Goal: Task Accomplishment & Management: Manage account settings

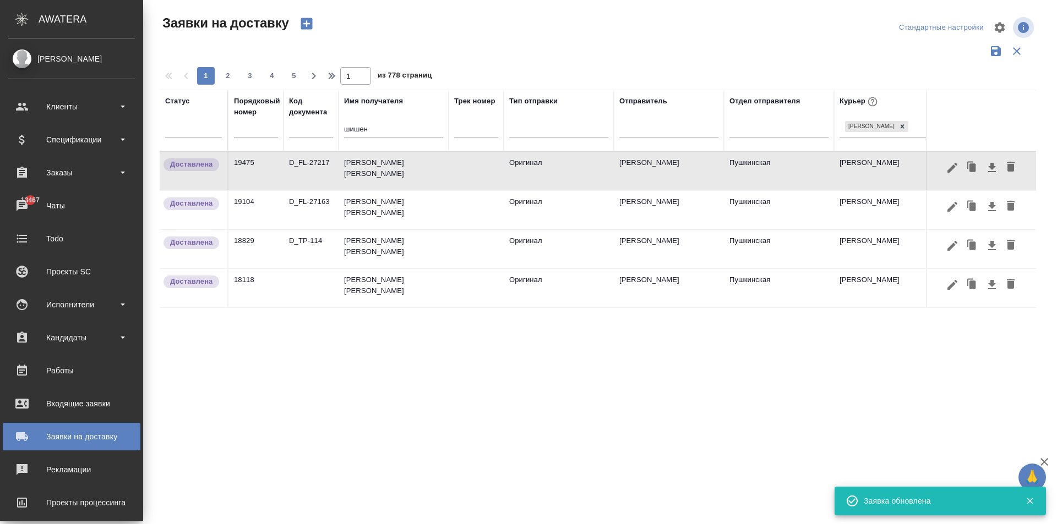
drag, startPoint x: 266, startPoint y: 132, endPoint x: 243, endPoint y: 132, distance: 23.1
click at [246, 132] on tr "Статус Порядковый номер Код документа Имя получателя шишен Трек номер Тип отпра…" at bounding box center [731, 121] width 1142 height 62
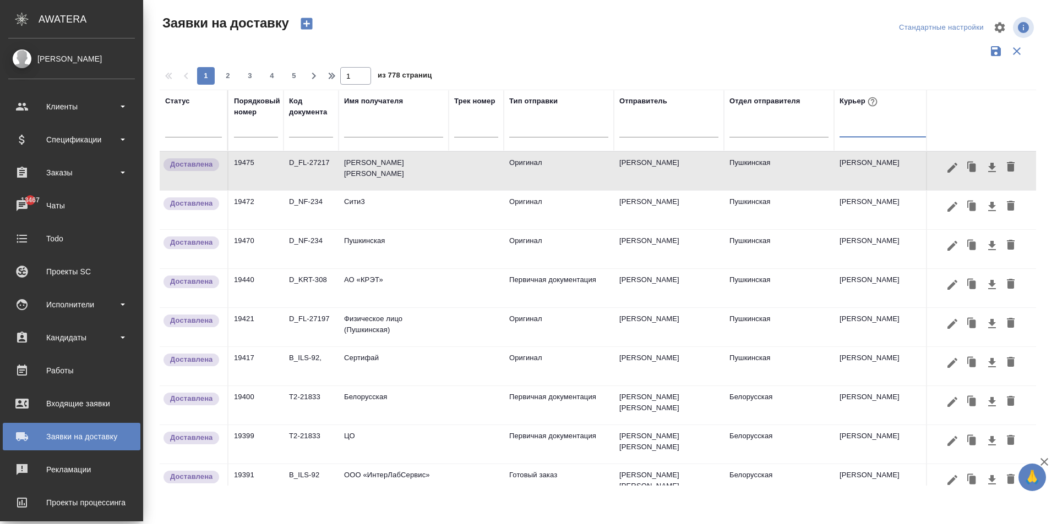
click at [908, 117] on div at bounding box center [888, 127] width 99 height 21
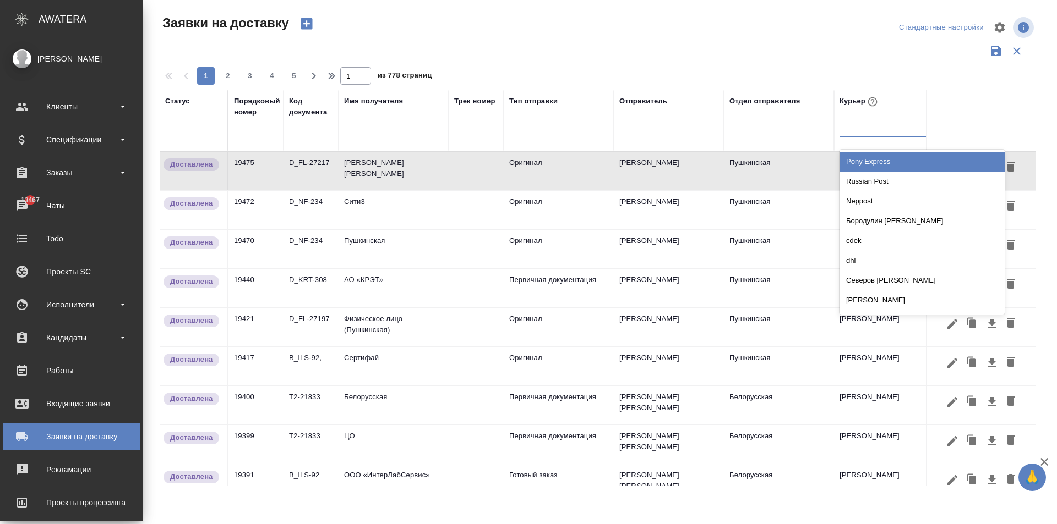
click at [306, 132] on input "text" at bounding box center [311, 130] width 44 height 14
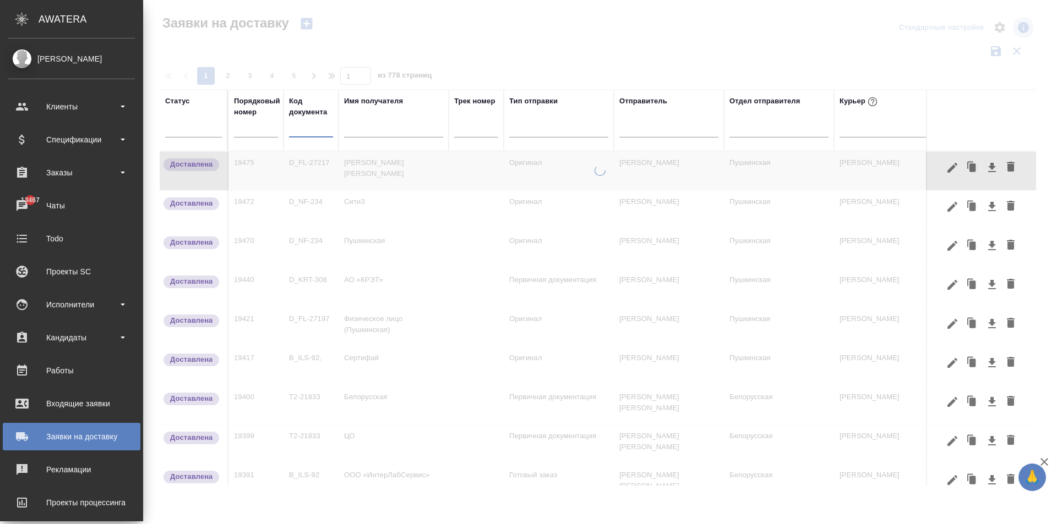
click at [398, 132] on input "text" at bounding box center [393, 130] width 99 height 14
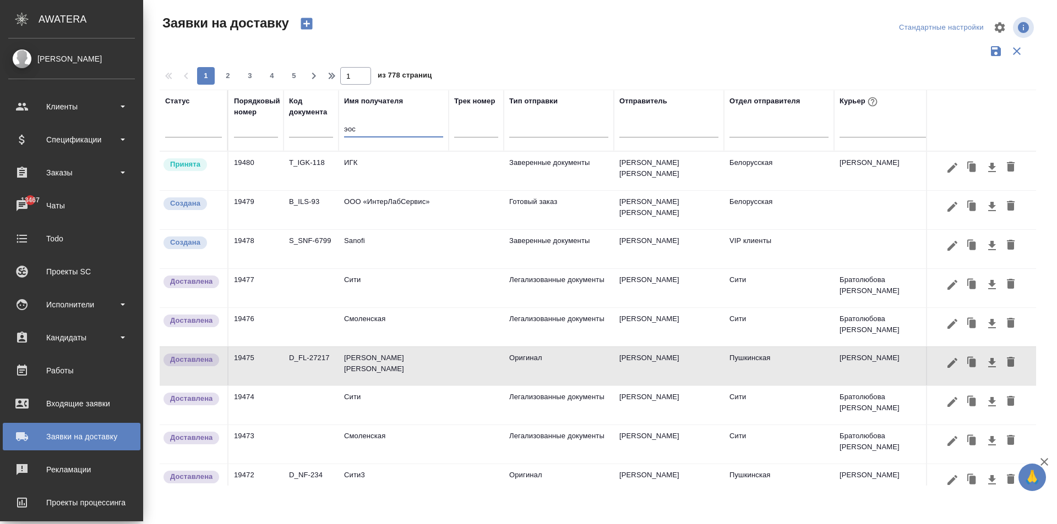
type input "эос"
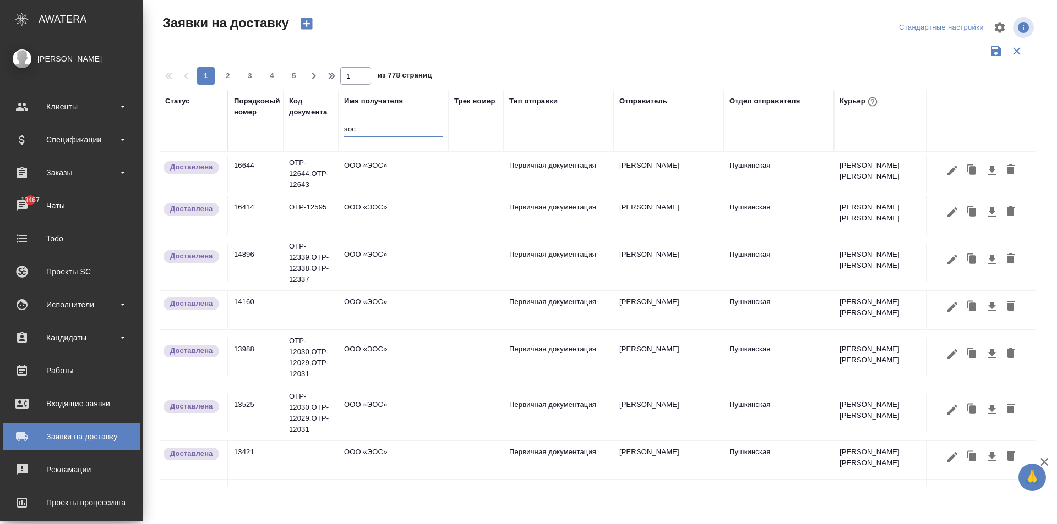
click at [377, 171] on td "ООО «ЭОС»" at bounding box center [393, 174] width 110 height 39
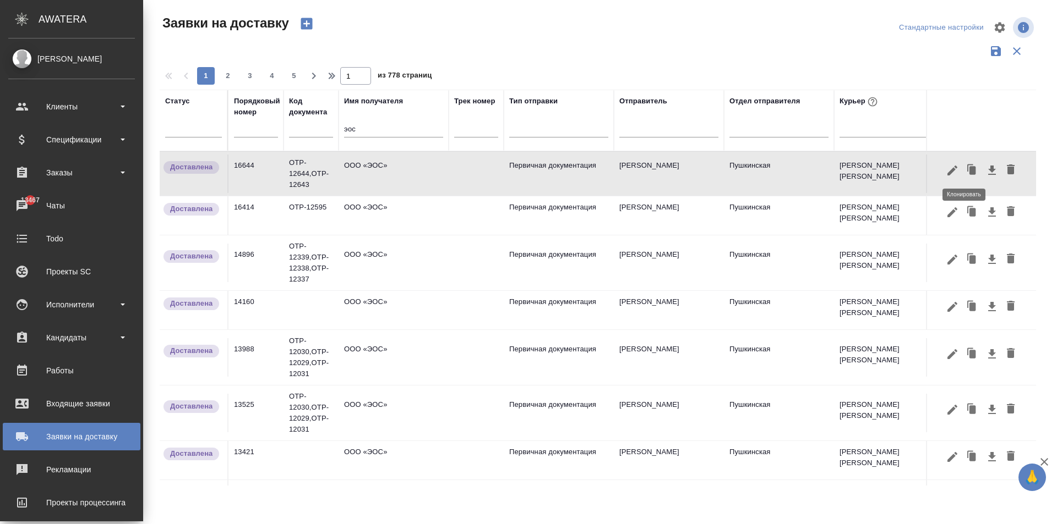
click at [964, 175] on icon "button" at bounding box center [971, 170] width 15 height 15
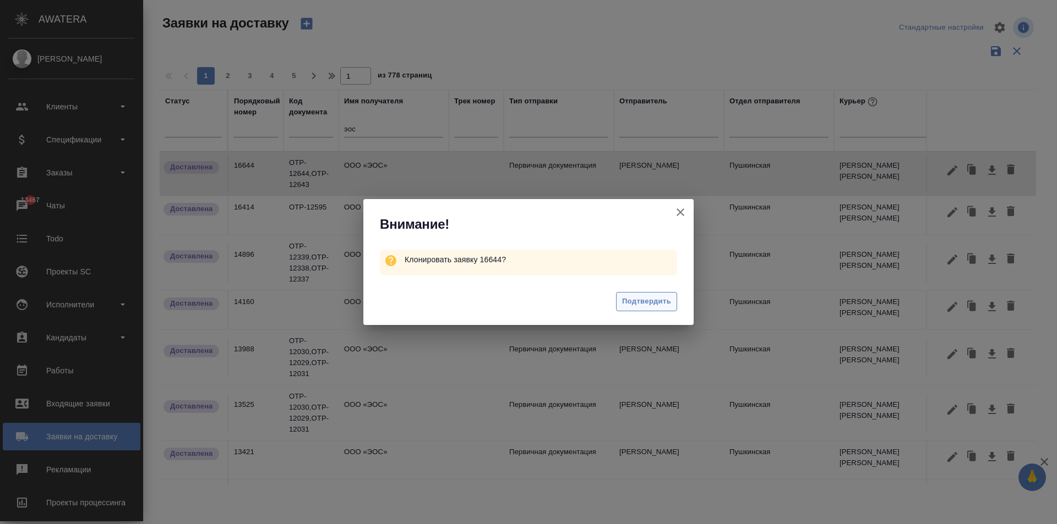
click at [643, 299] on span "Подтвердить" at bounding box center [646, 301] width 49 height 13
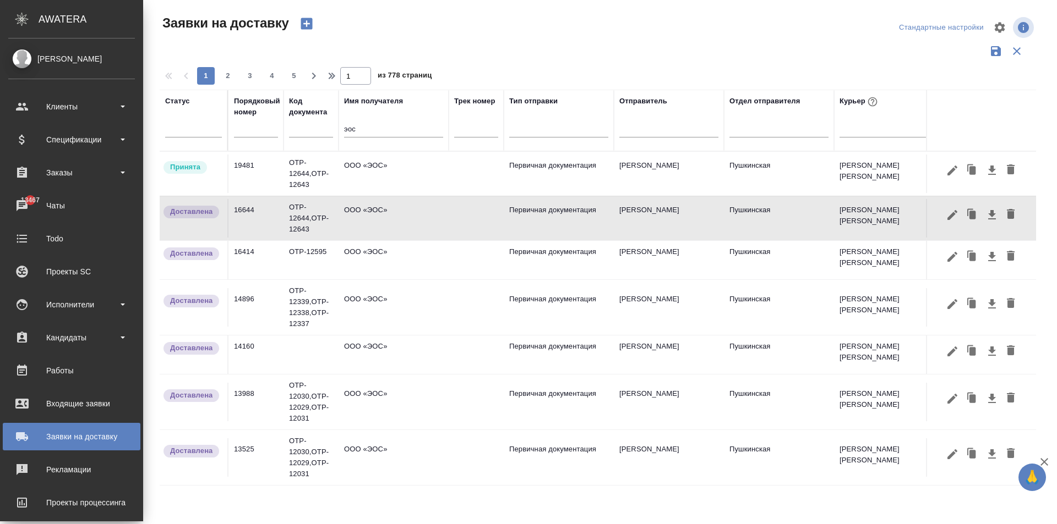
click at [322, 170] on td "OTP-12644,OTP-12643" at bounding box center [310, 174] width 55 height 44
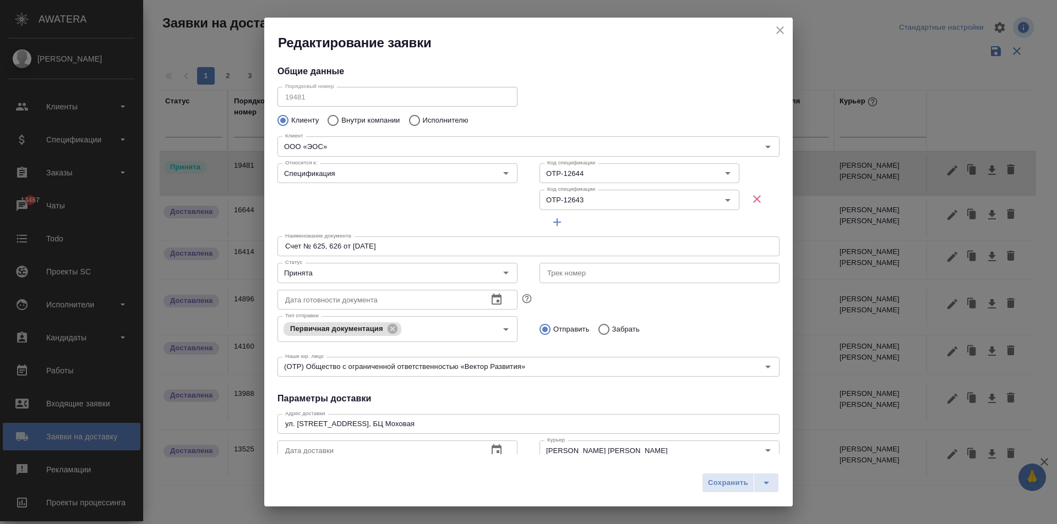
type input "[PERSON_NAME] [PERSON_NAME]"
type input "[PERSON_NAME]"
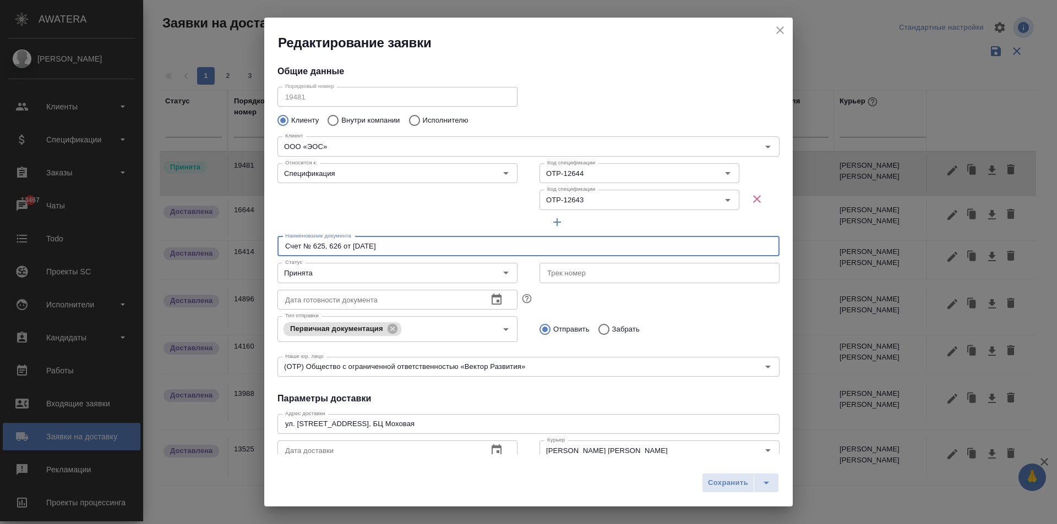
click at [404, 243] on input "Счет № 625, 626 от [DATE]" at bounding box center [528, 247] width 502 height 20
drag, startPoint x: 412, startPoint y: 251, endPoint x: 391, endPoint y: 249, distance: 21.0
click at [392, 251] on input "Счет № 625, 626 от [DATE]" at bounding box center [528, 247] width 502 height 20
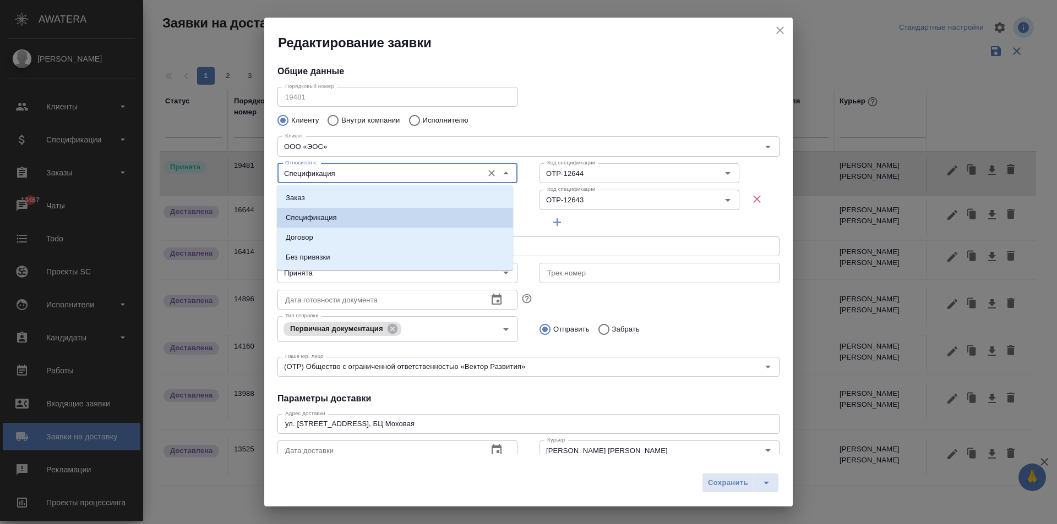
click at [392, 171] on input "Спецификация" at bounding box center [379, 173] width 196 height 13
click at [338, 202] on li "Заказ" at bounding box center [395, 198] width 236 height 20
type input "Заказ"
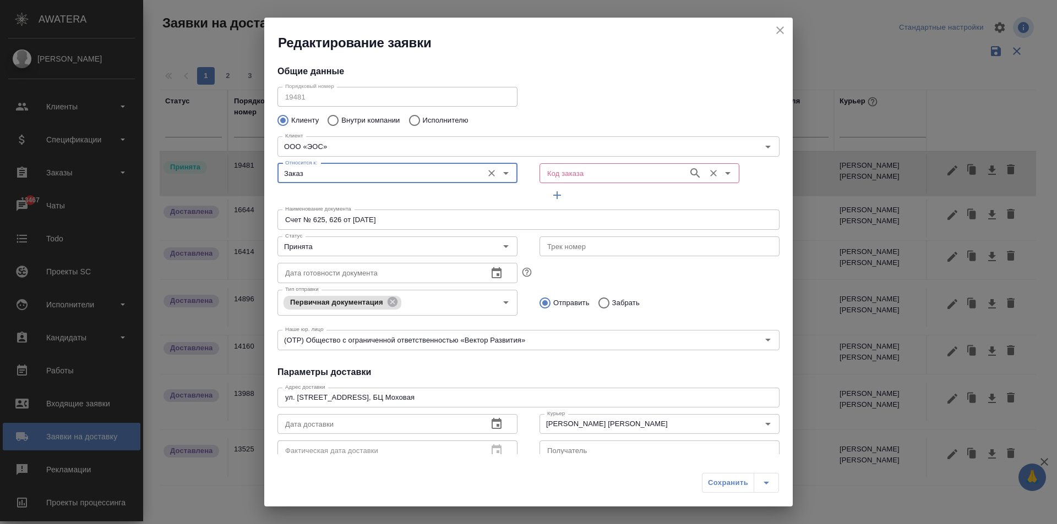
click at [563, 171] on input "Код заказа" at bounding box center [613, 173] width 140 height 13
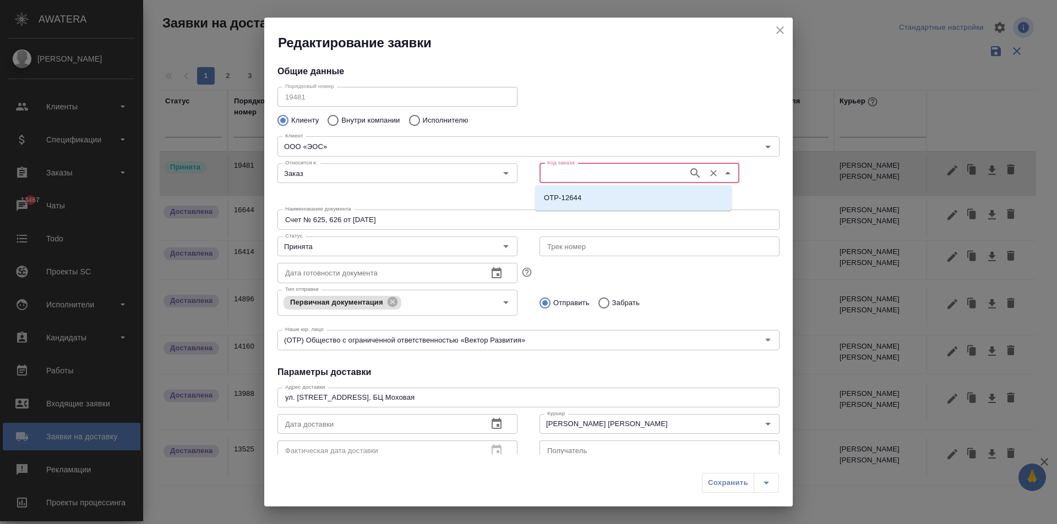
paste input "D_eos-158"
type input "D_eos-158"
drag, startPoint x: 581, startPoint y: 202, endPoint x: 559, endPoint y: 211, distance: 23.7
click at [581, 202] on li "D_eos-158" at bounding box center [633, 198] width 196 height 20
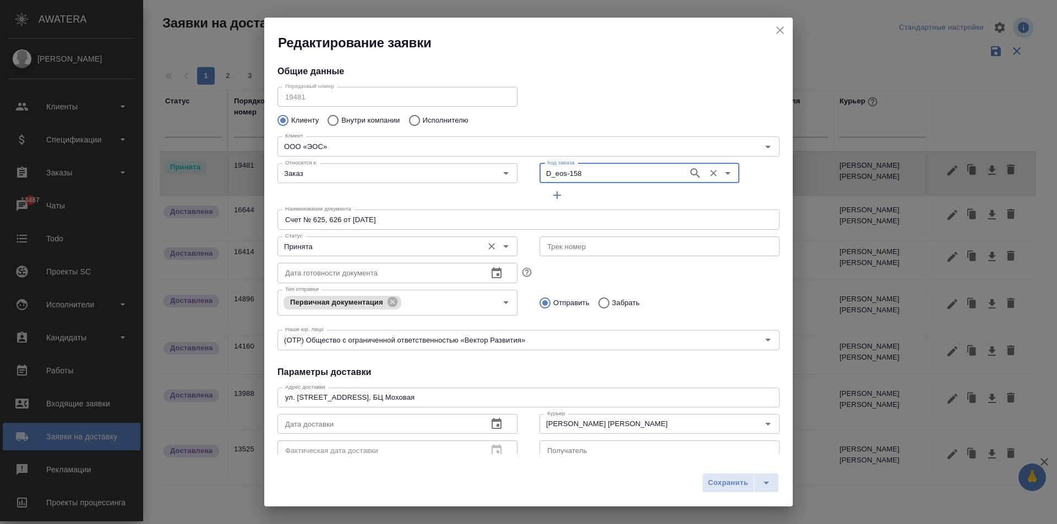
type input "[PERSON_NAME] [PERSON_NAME]"
drag, startPoint x: 399, startPoint y: 222, endPoint x: 138, endPoint y: 220, distance: 261.4
click at [138, 220] on div "Редактирование заявки Общие данные Порядковый номер 19481 Порядковый номер Клие…" at bounding box center [528, 262] width 1057 height 524
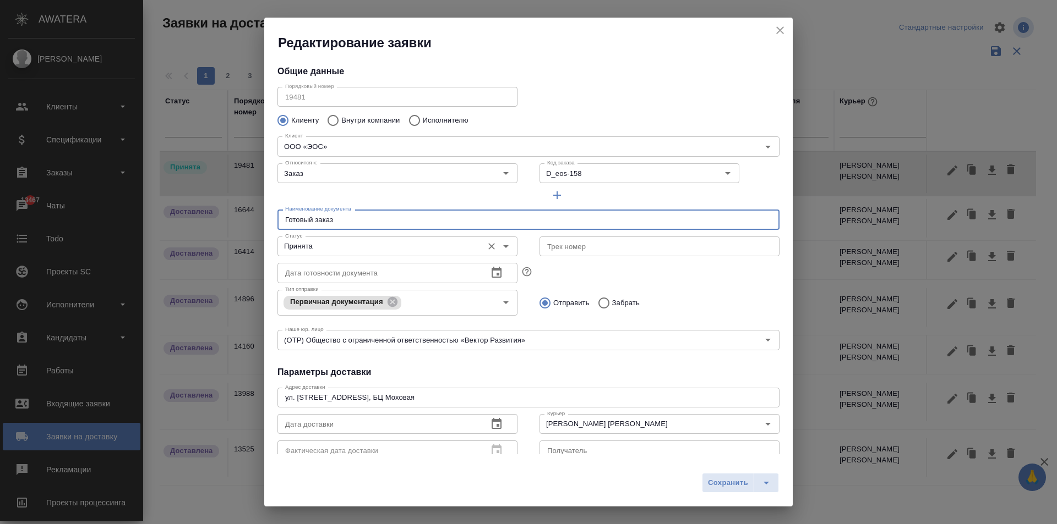
type input "Готовый заказ"
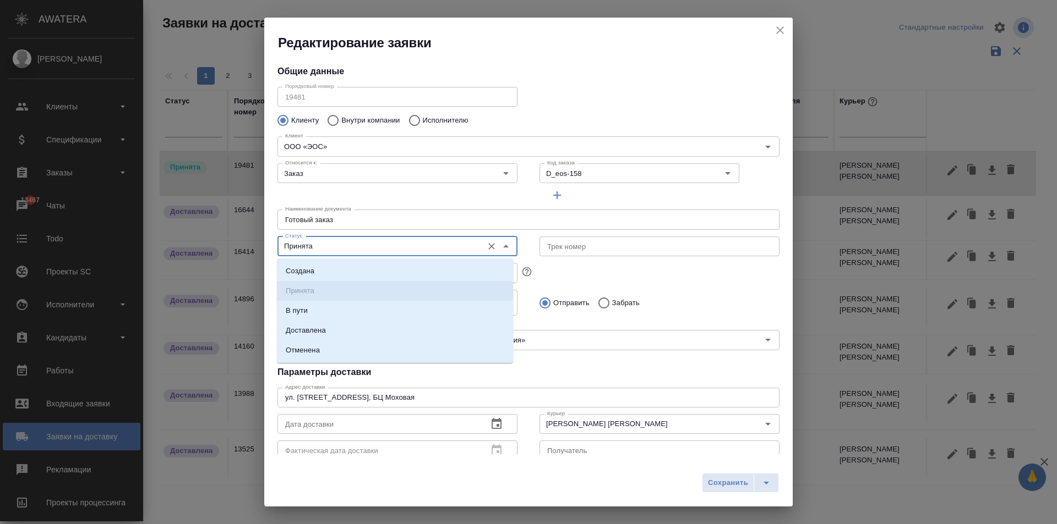
click at [353, 248] on input "Принята" at bounding box center [379, 246] width 196 height 13
click at [362, 333] on li "Доставлена" at bounding box center [395, 331] width 236 height 20
type input "Доставлена"
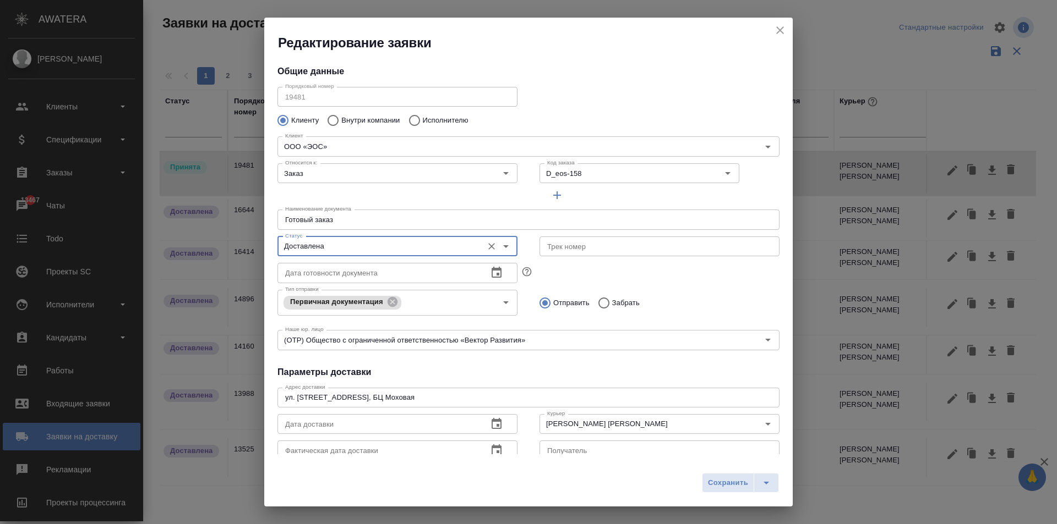
click at [491, 419] on icon "button" at bounding box center [496, 423] width 10 height 11
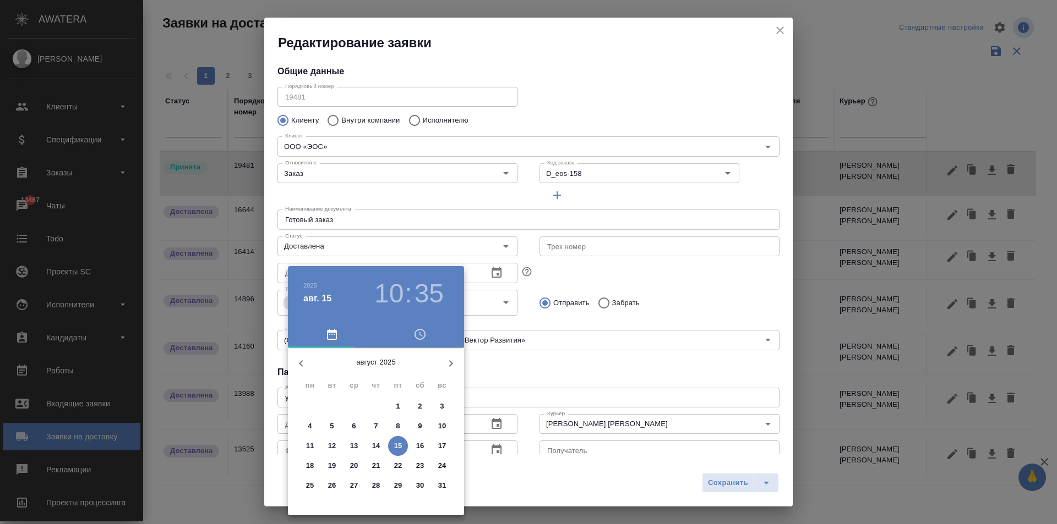
click at [401, 447] on p "15" at bounding box center [398, 446] width 8 height 11
type input "[DATE] 10:35"
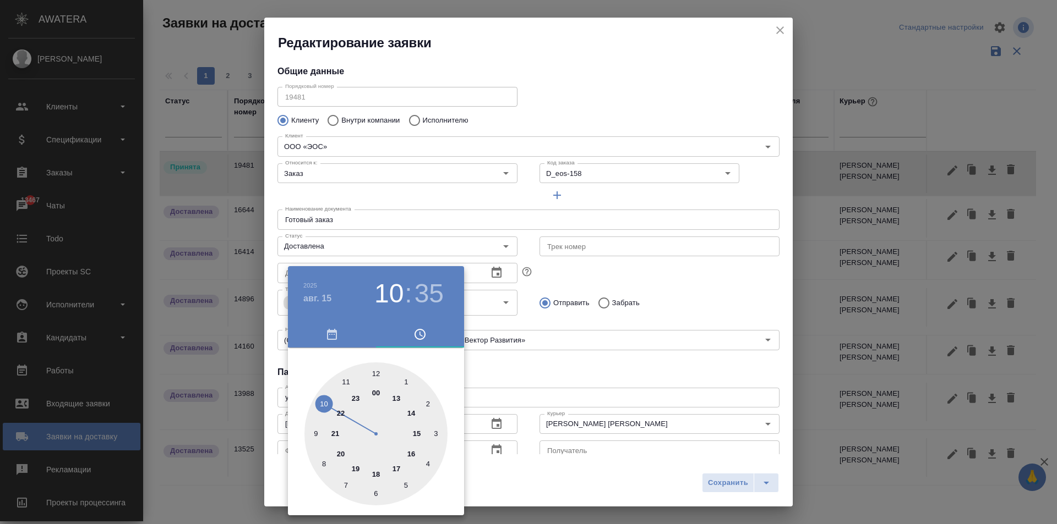
drag, startPoint x: 516, startPoint y: 385, endPoint x: 496, endPoint y: 420, distance: 40.1
click at [516, 385] on div at bounding box center [528, 262] width 1057 height 524
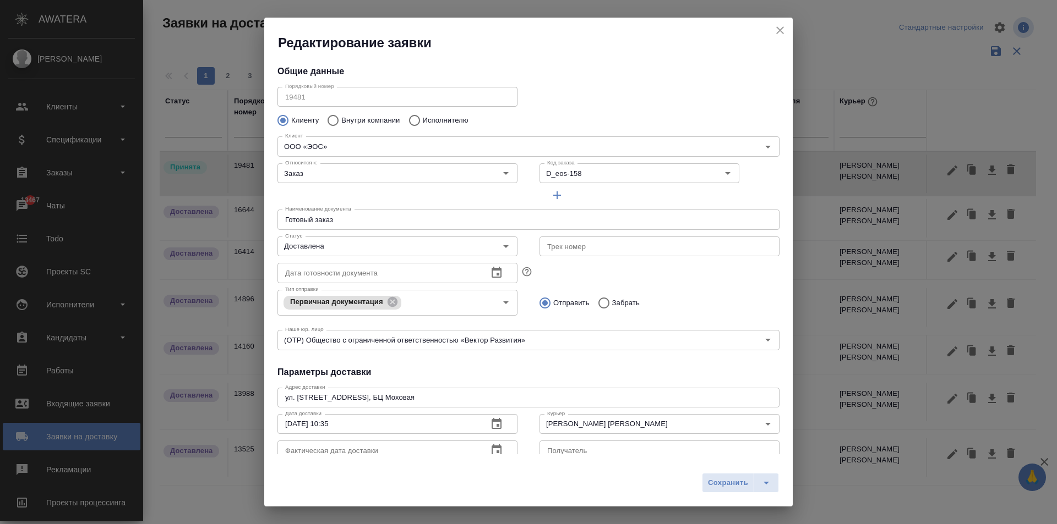
click at [489, 455] on div "Редактирование заявки Общие данные Порядковый номер 19481 Порядковый номер Клие…" at bounding box center [528, 262] width 528 height 489
click at [491, 450] on icon "button" at bounding box center [496, 450] width 13 height 13
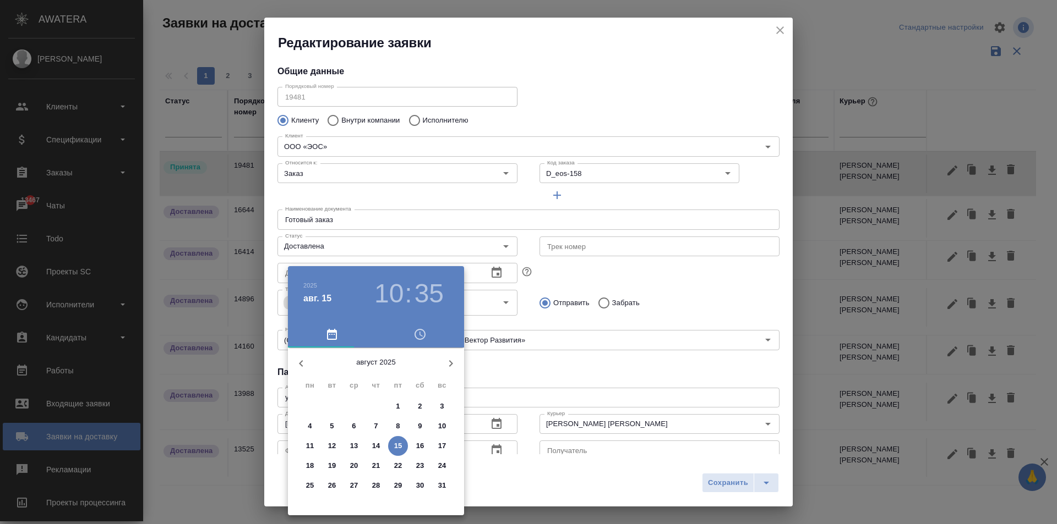
click at [396, 443] on p "15" at bounding box center [398, 446] width 8 height 11
type input "[DATE] 10:35"
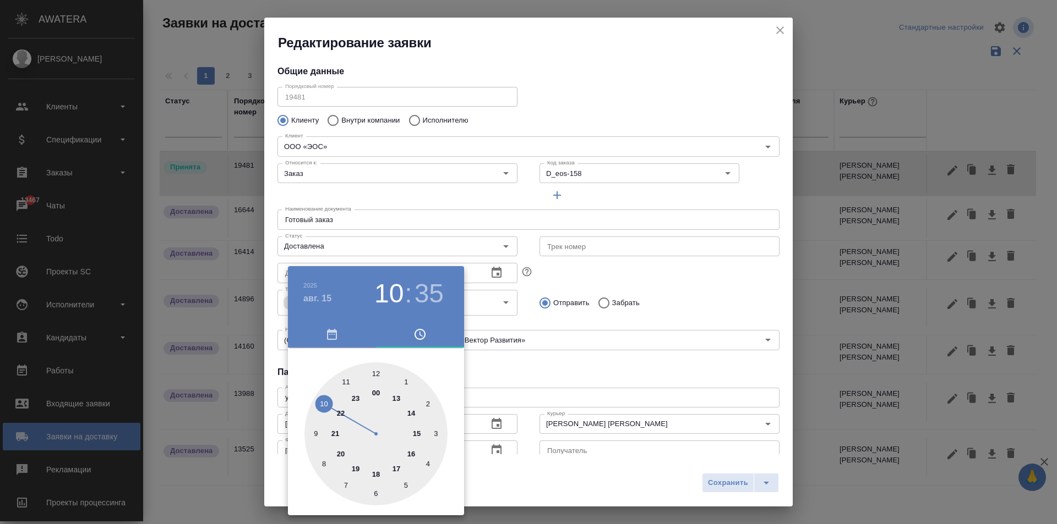
click at [588, 416] on div at bounding box center [528, 262] width 1057 height 524
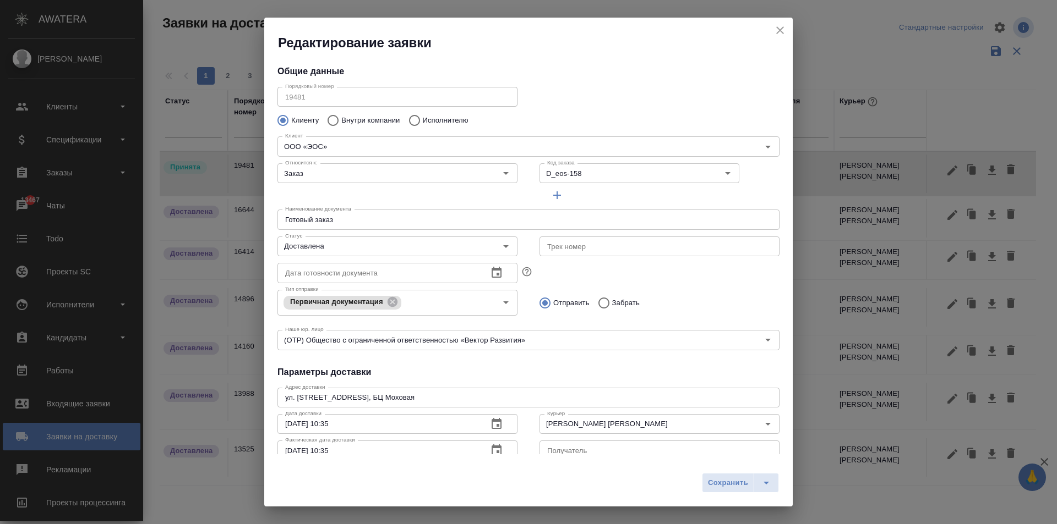
scroll to position [9, 0]
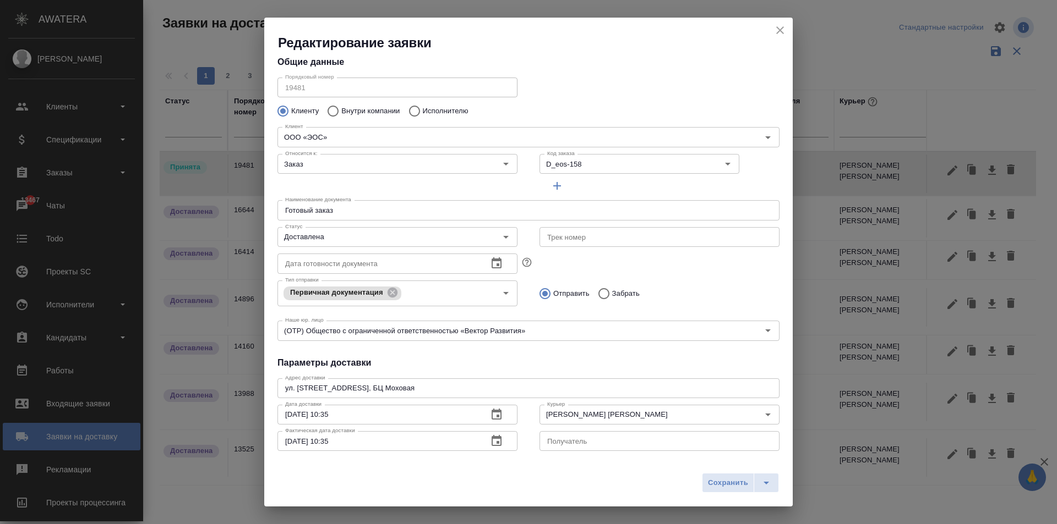
click at [588, 414] on div "2025 авг. 15 10 : 35 00 1 2 3 4 5 6 7 8 9 10 11 12 13 14 15 16 17 18 19 20 21 2…" at bounding box center [528, 262] width 1057 height 524
click at [589, 418] on input "[PERSON_NAME] [PERSON_NAME]" at bounding box center [641, 414] width 196 height 13
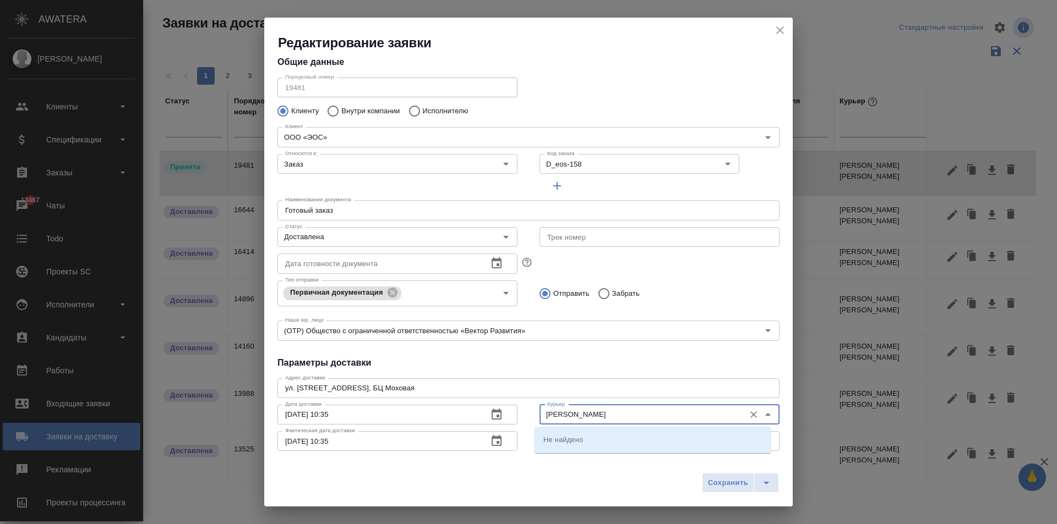
drag, startPoint x: 626, startPoint y: 419, endPoint x: 469, endPoint y: 410, distance: 157.6
click at [469, 410] on div "Дата доставки [DATE] 10:35 Дата доставки Фактическая дата доставки [DATE] 10:35…" at bounding box center [528, 427] width 524 height 75
type input "и"
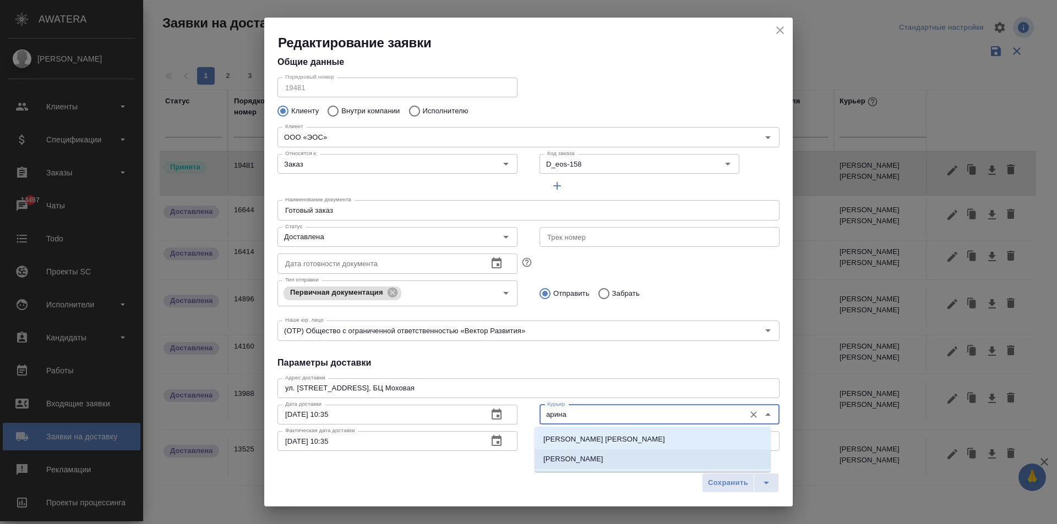
click at [600, 456] on p "[PERSON_NAME]" at bounding box center [573, 459] width 60 height 11
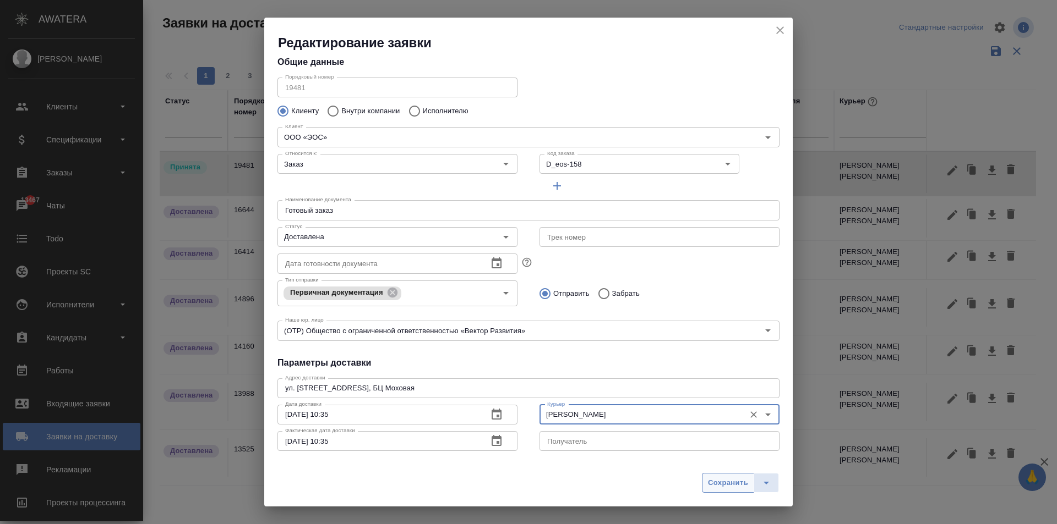
type input "[PERSON_NAME]"
click at [732, 488] on span "Сохранить" at bounding box center [728, 483] width 40 height 13
